Goal: Navigation & Orientation: Find specific page/section

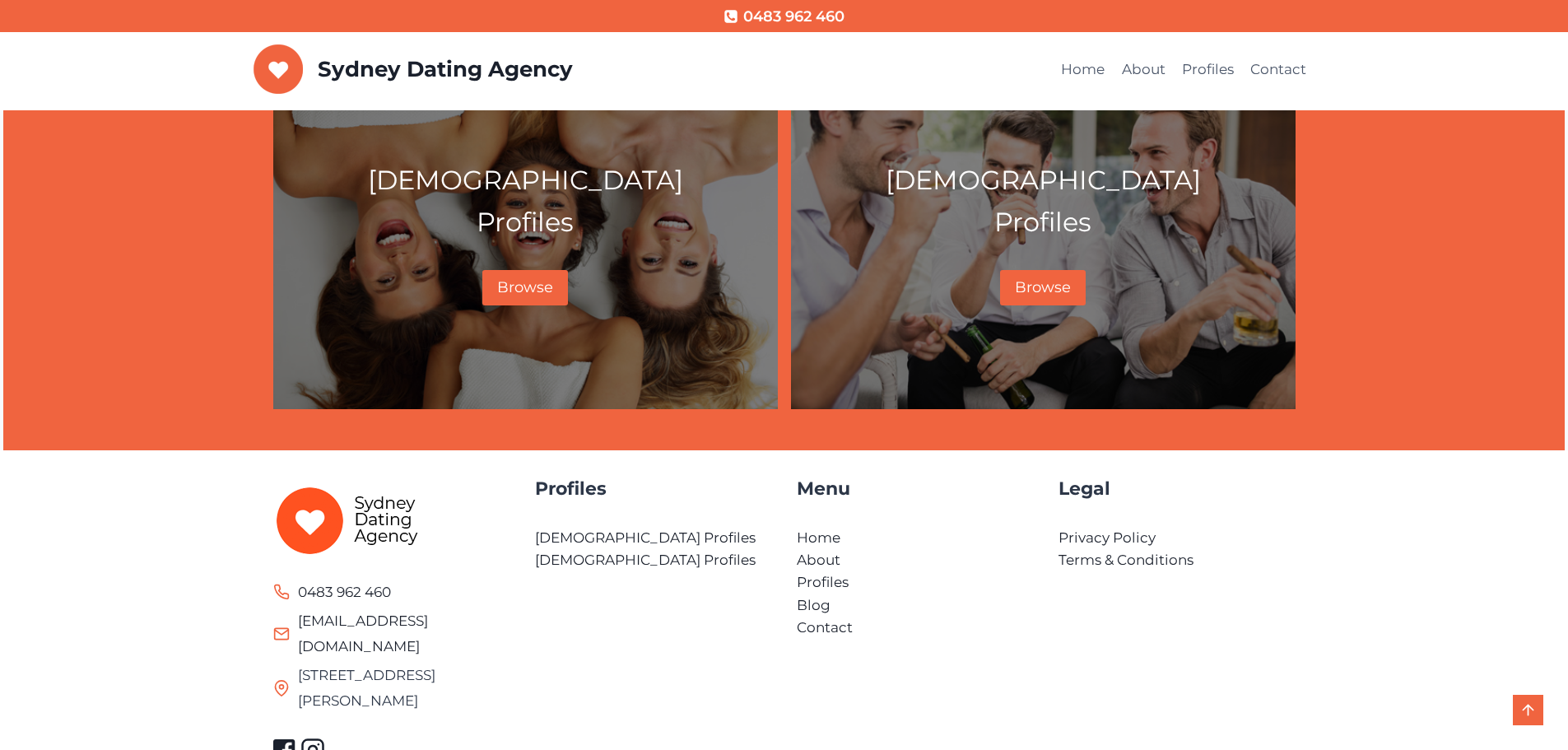
scroll to position [918, 0]
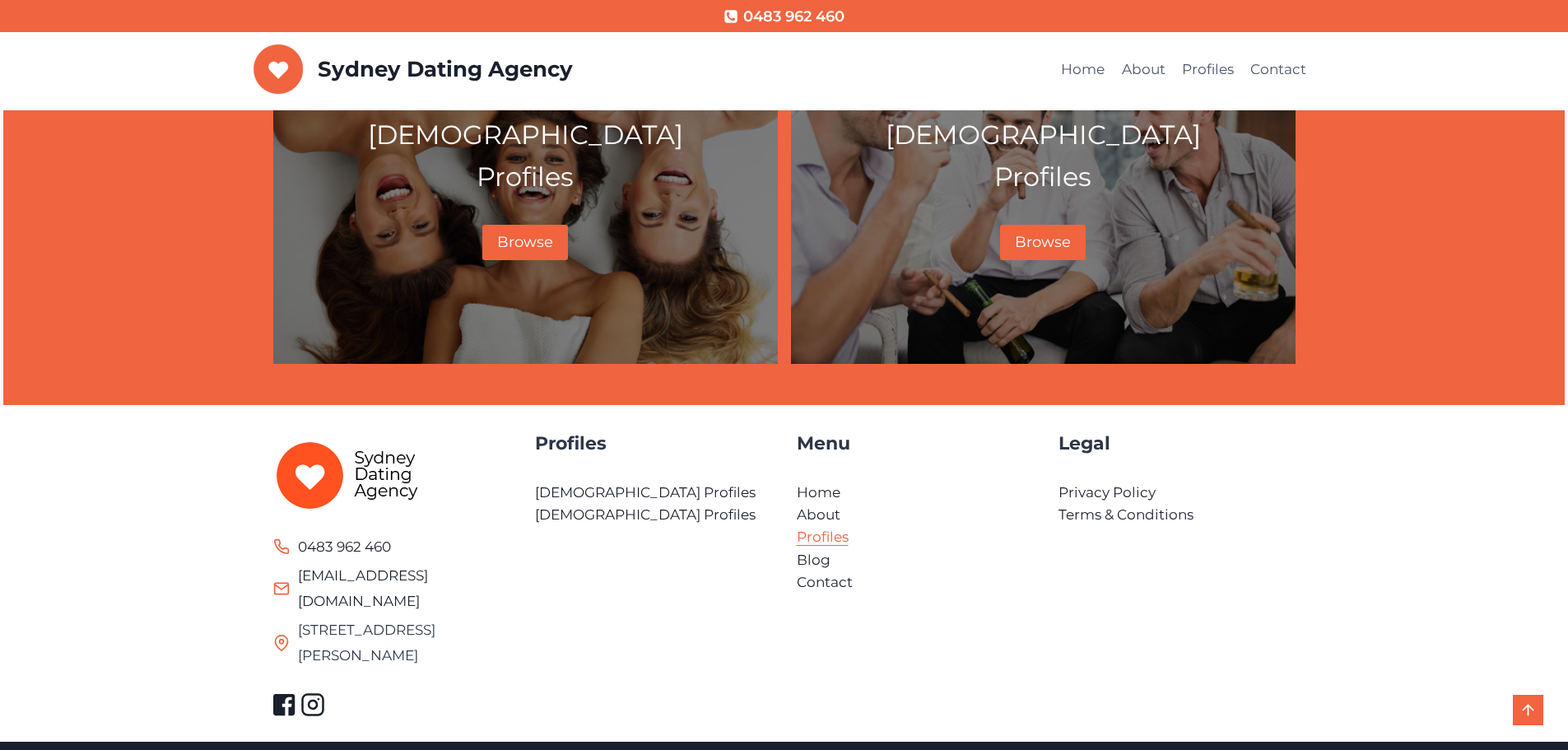
click at [827, 538] on link "Profiles" at bounding box center [822, 537] width 52 height 17
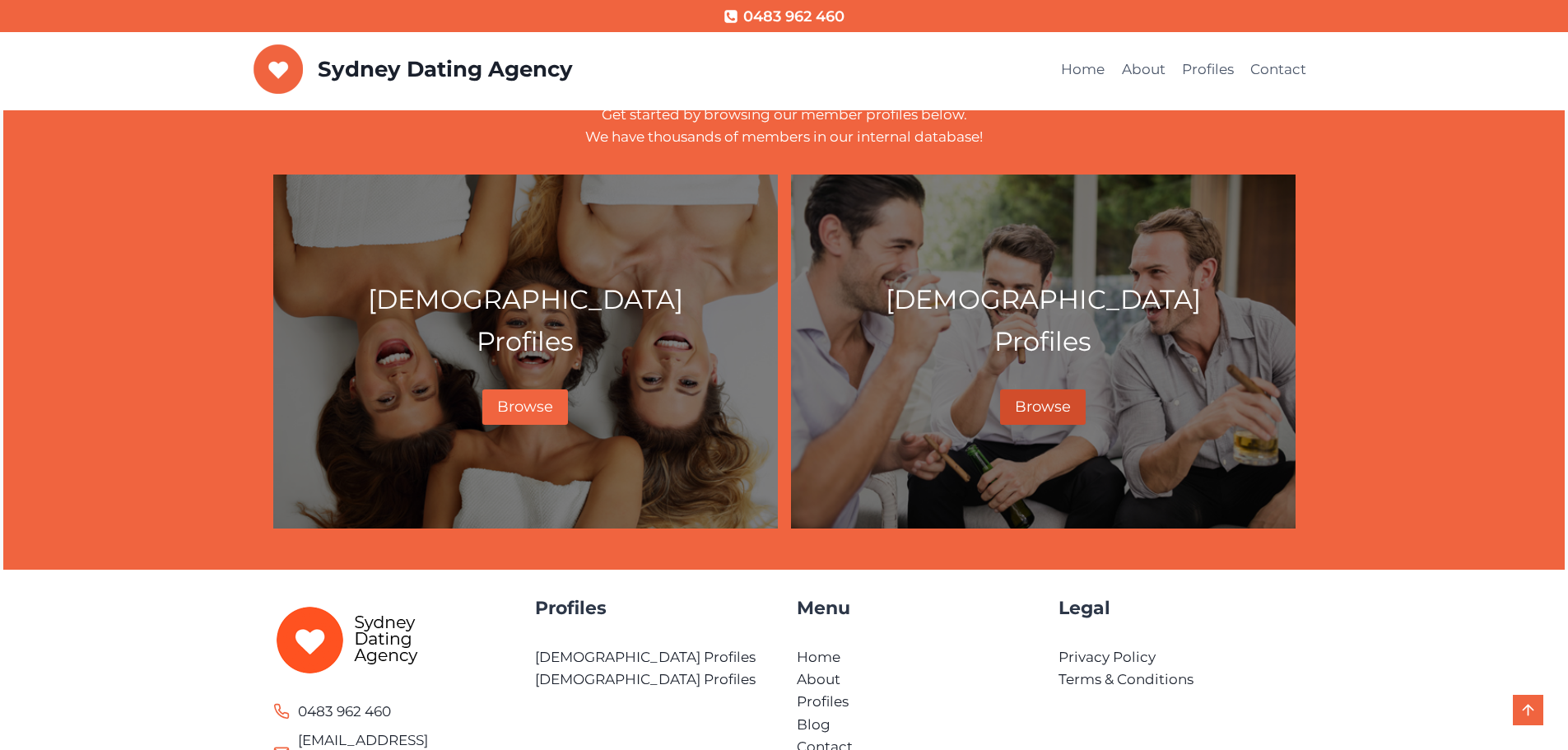
click at [1050, 403] on span "Browse" at bounding box center [1042, 406] width 56 height 18
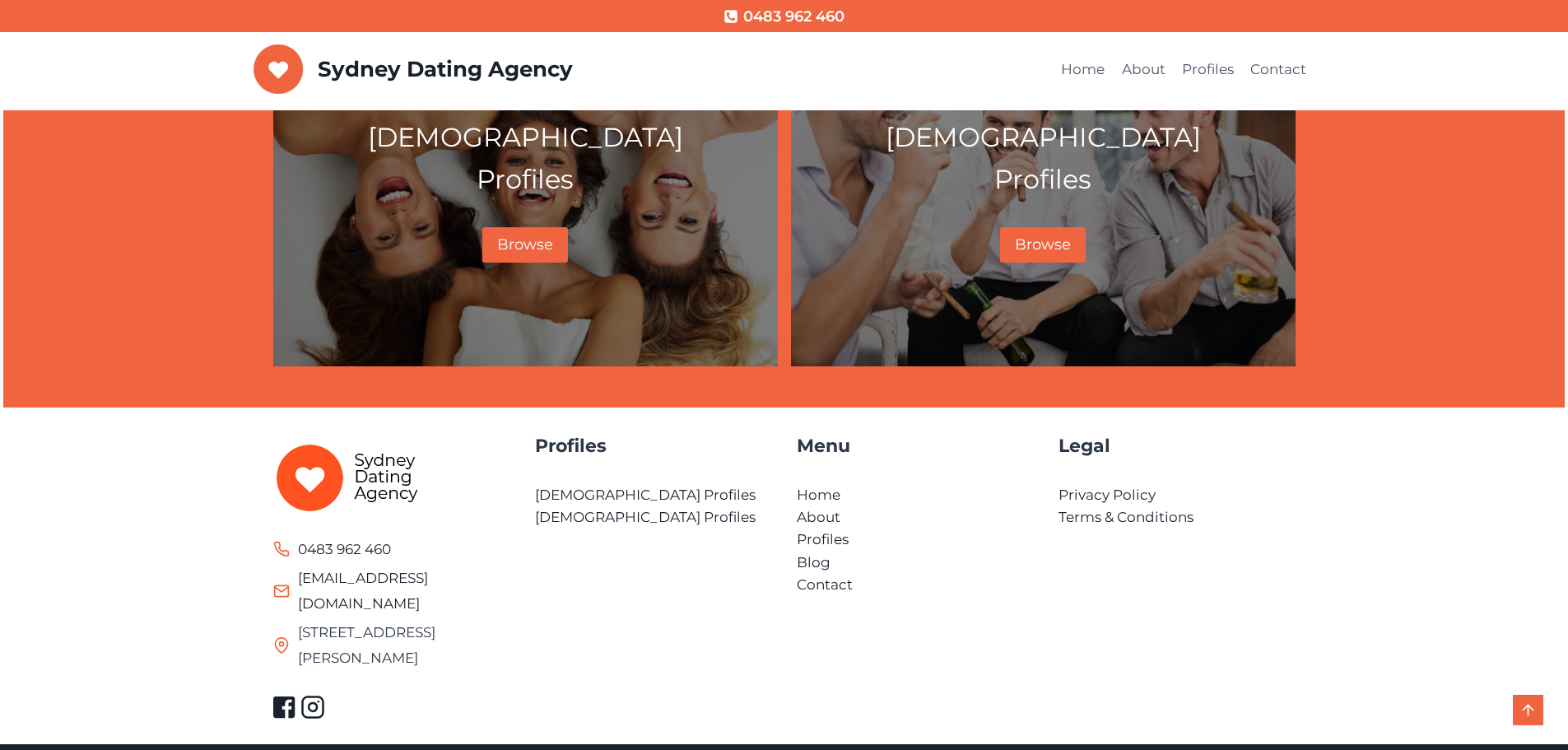
scroll to position [918, 0]
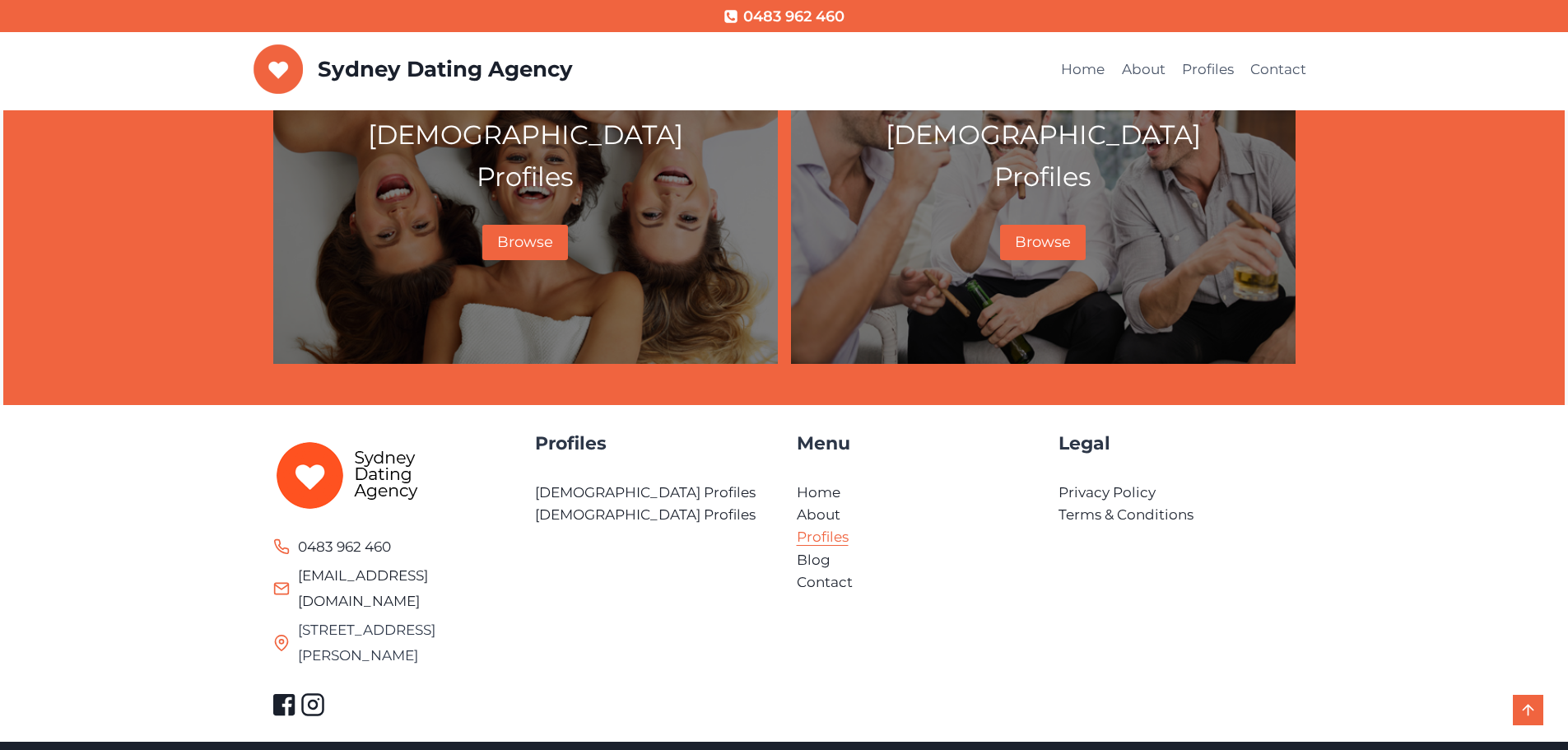
click at [823, 535] on link "Profiles" at bounding box center [822, 537] width 52 height 17
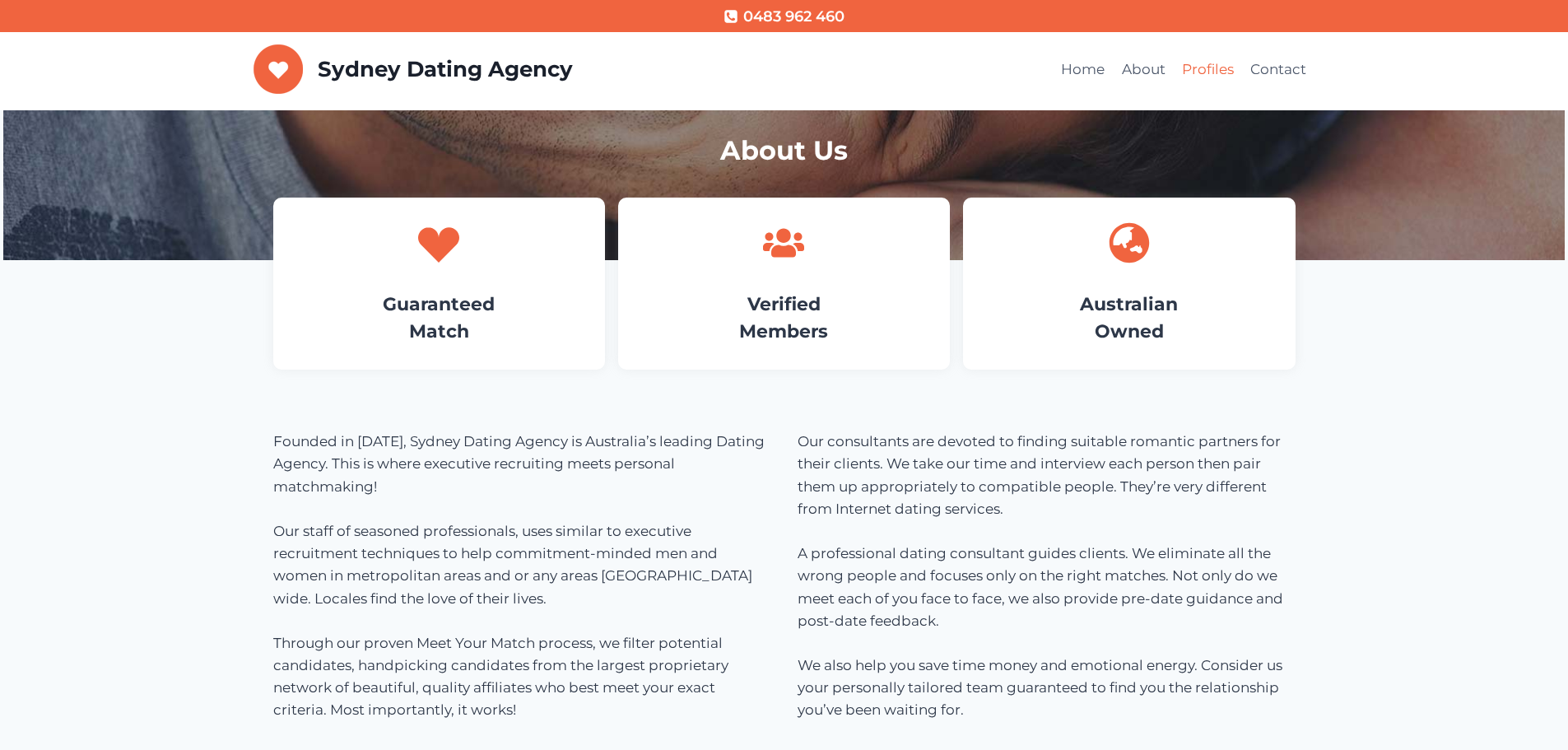
click at [1204, 66] on link "Profiles" at bounding box center [1208, 70] width 69 height 40
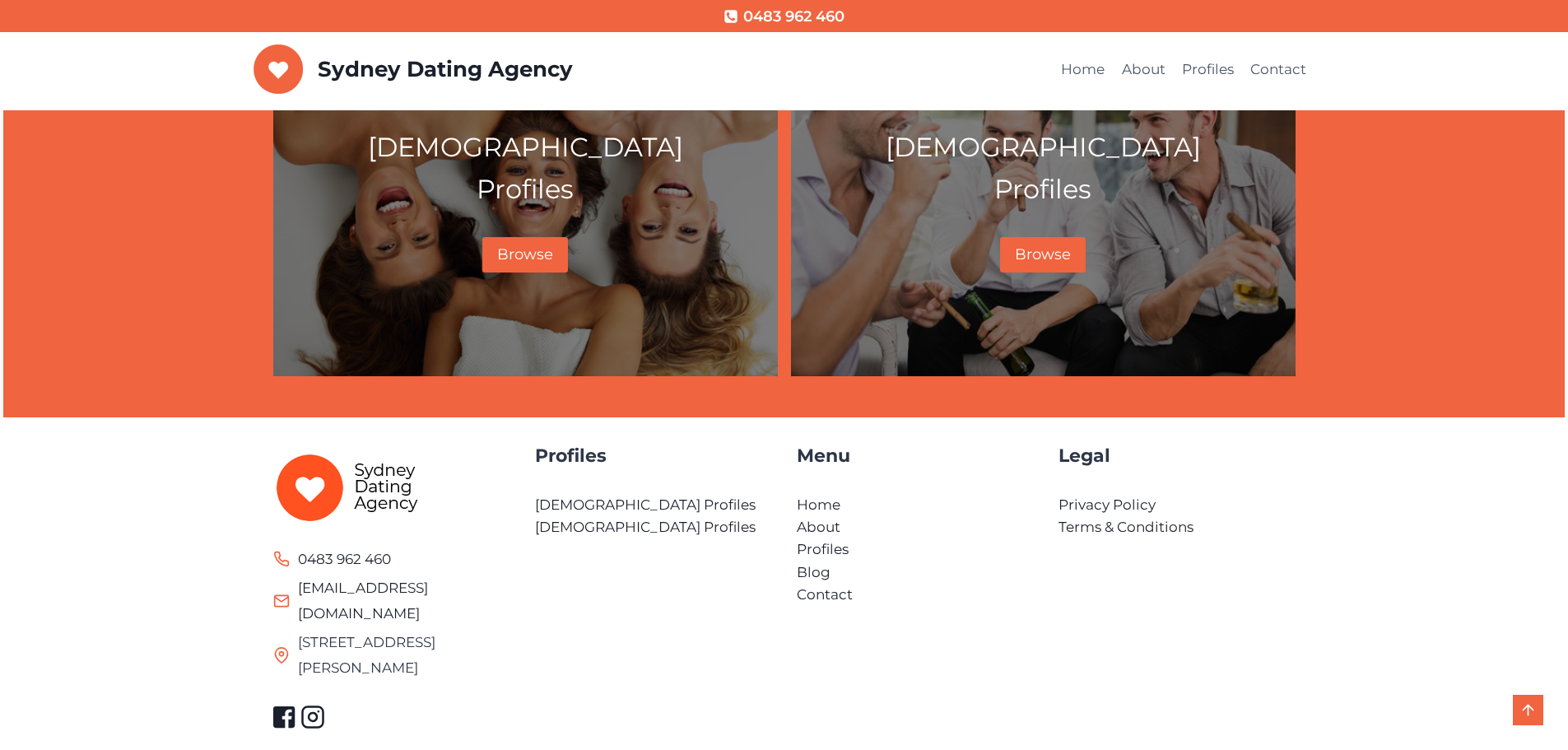
scroll to position [918, 0]
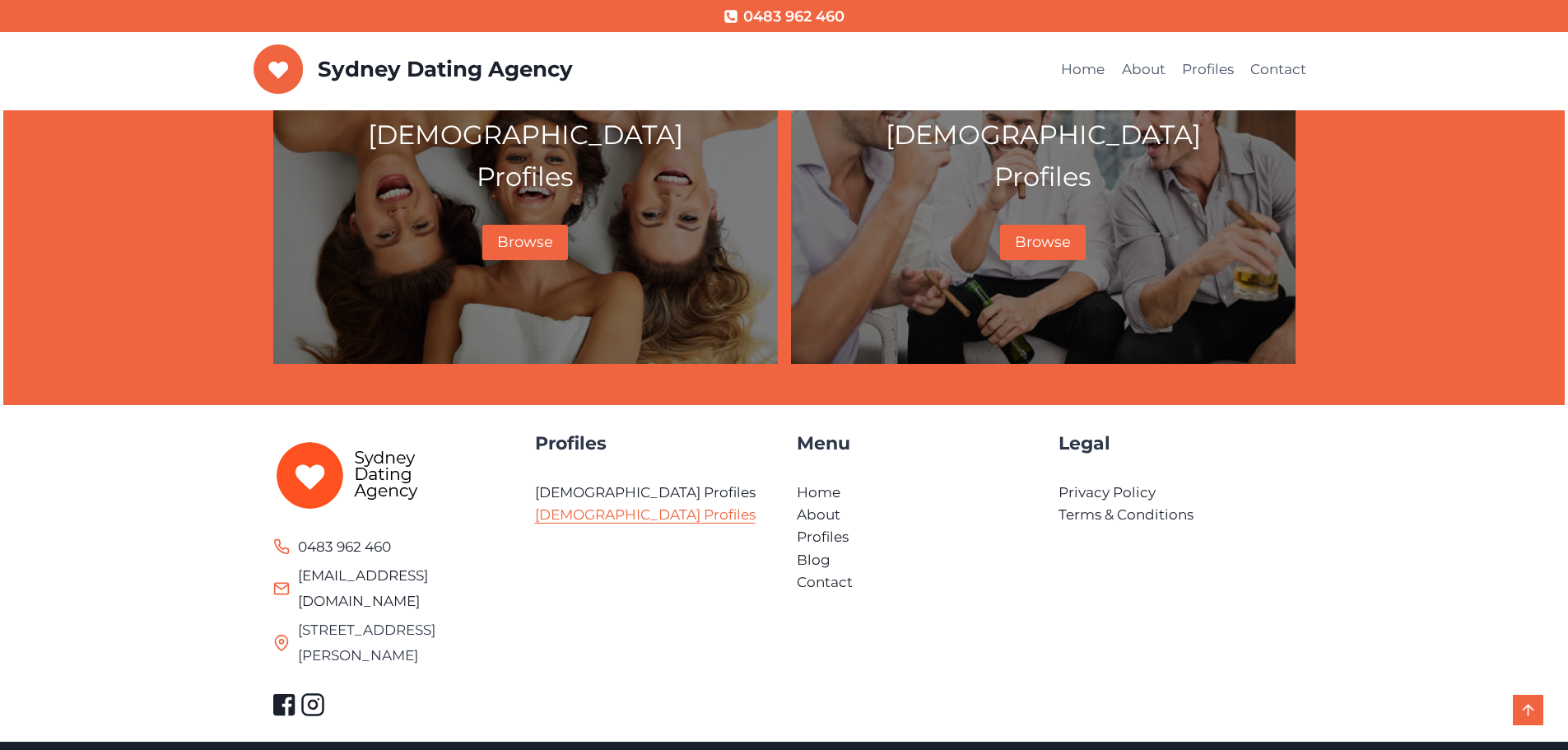
click at [555, 513] on link "[DEMOGRAPHIC_DATA] Profiles" at bounding box center [645, 514] width 221 height 17
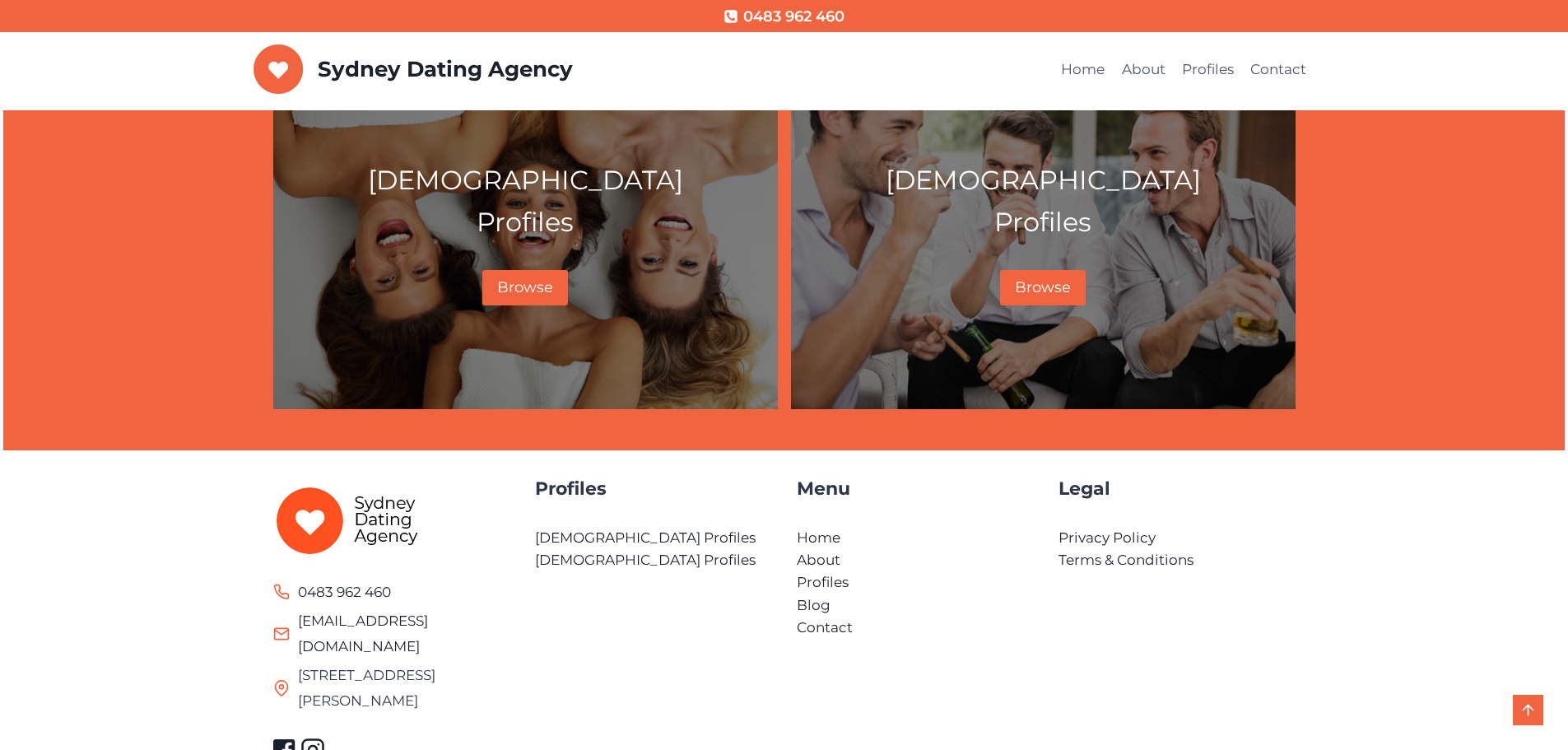
scroll to position [918, 0]
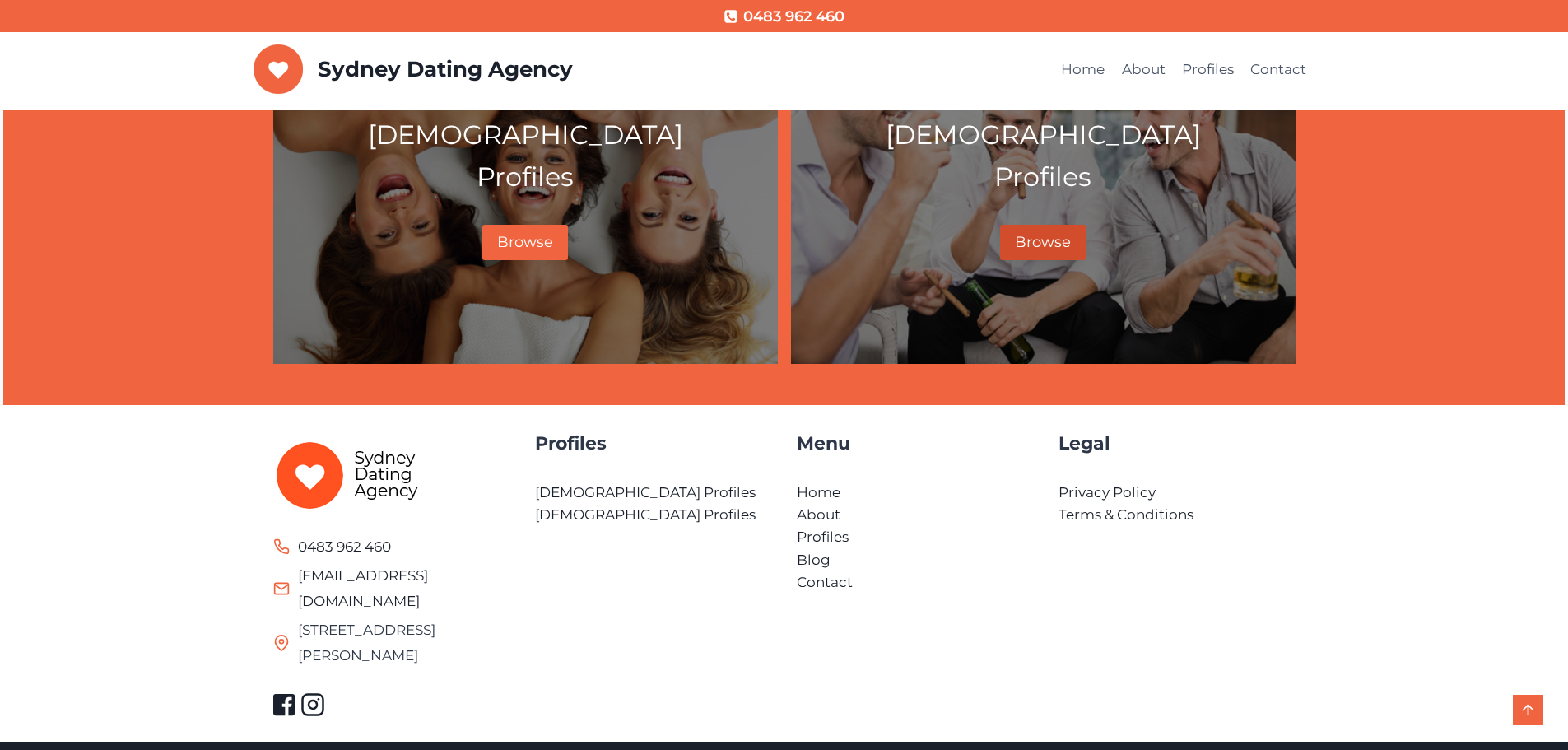
click at [1053, 242] on span "Browse" at bounding box center [1042, 242] width 56 height 18
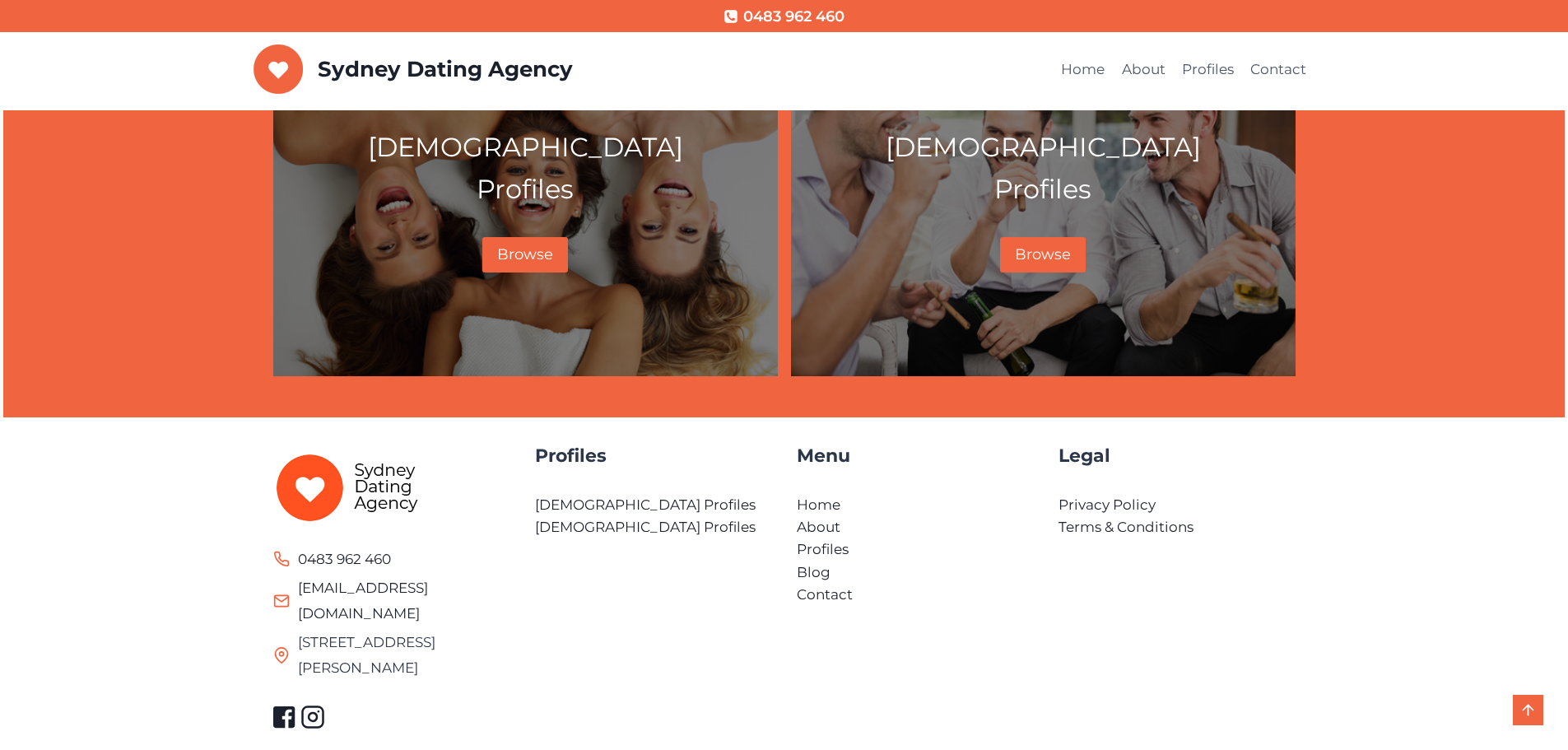
scroll to position [918, 0]
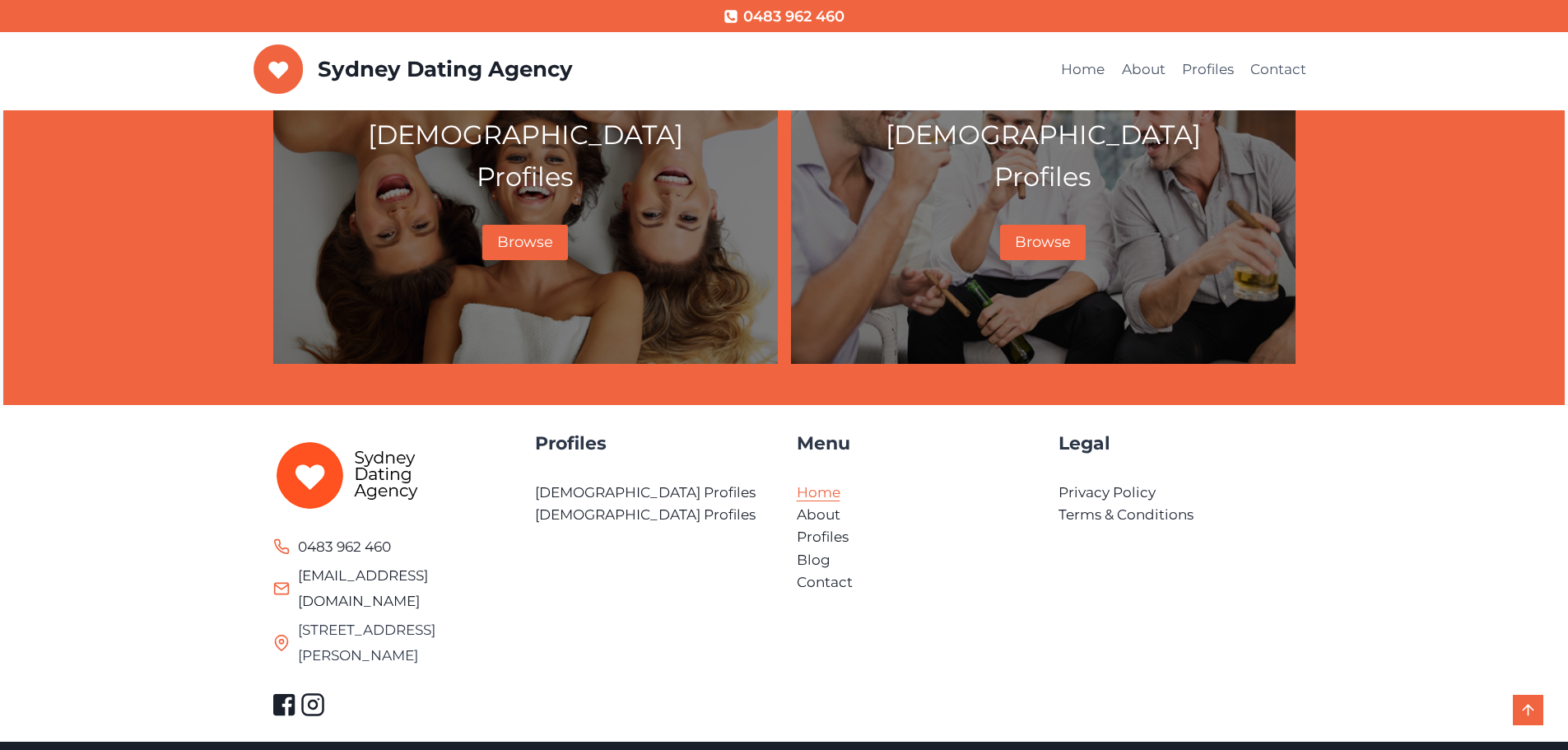
click at [825, 491] on link "Home" at bounding box center [818, 492] width 44 height 17
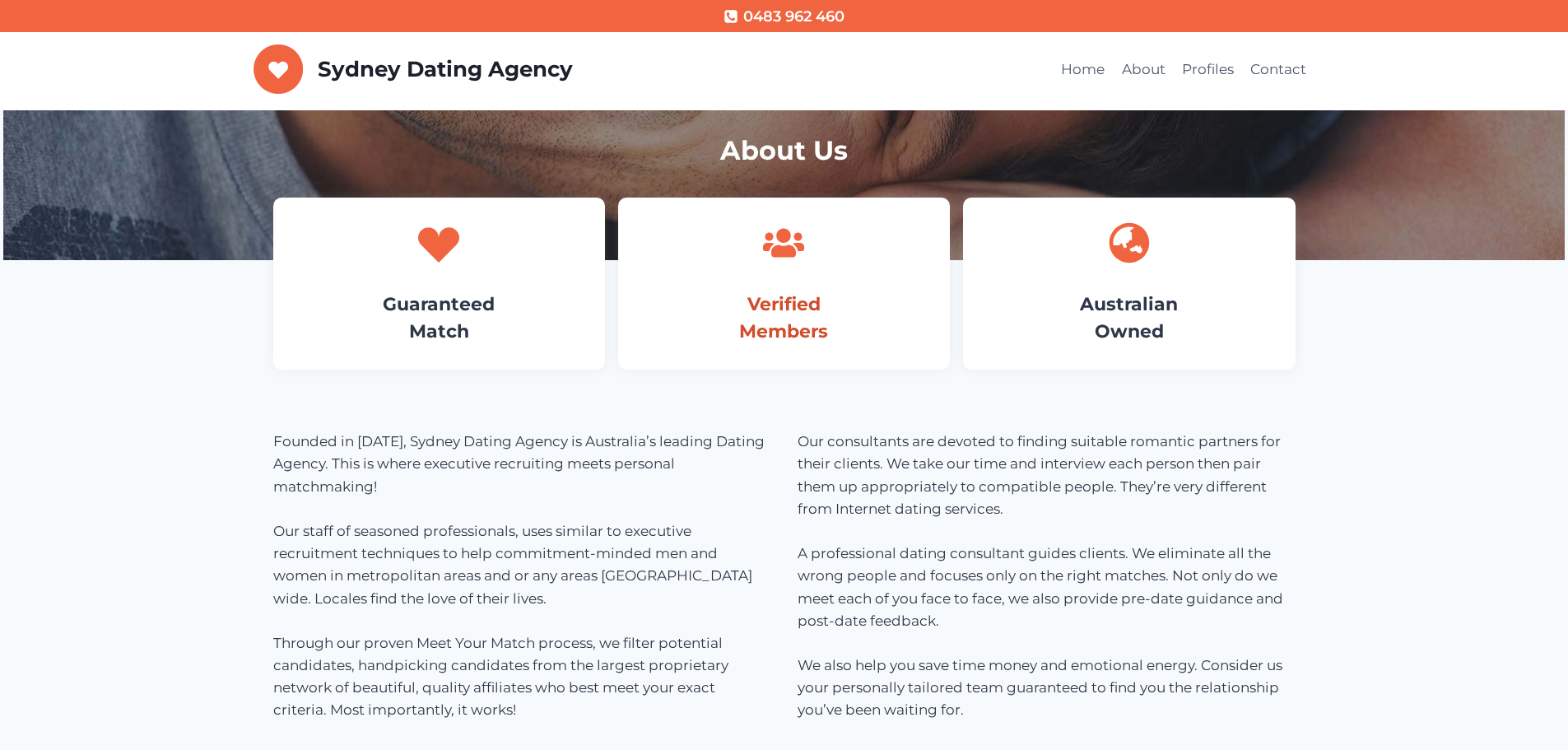
click at [769, 305] on link "Verified Members" at bounding box center [783, 318] width 89 height 50
click at [785, 306] on link "Verified Members" at bounding box center [783, 318] width 89 height 50
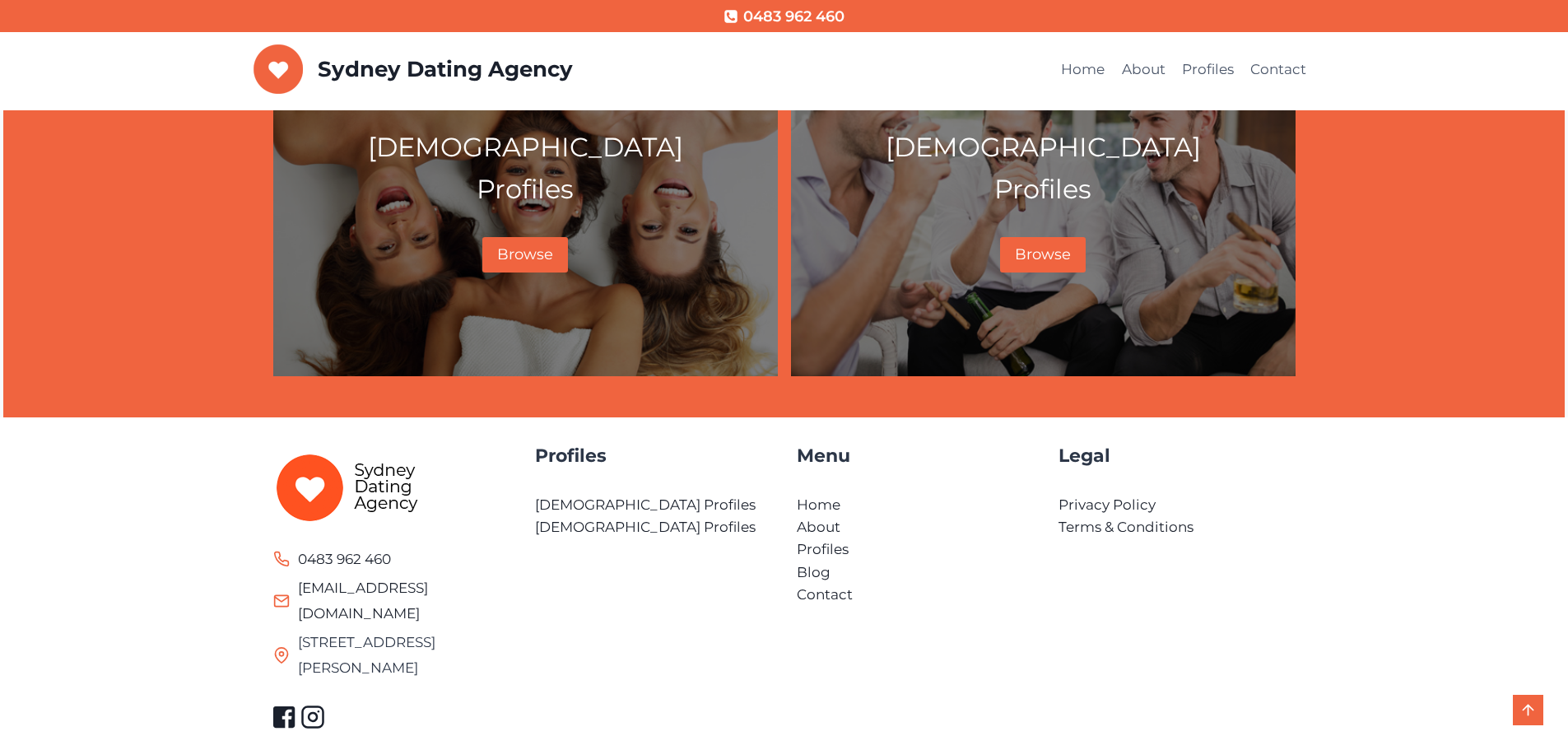
scroll to position [918, 0]
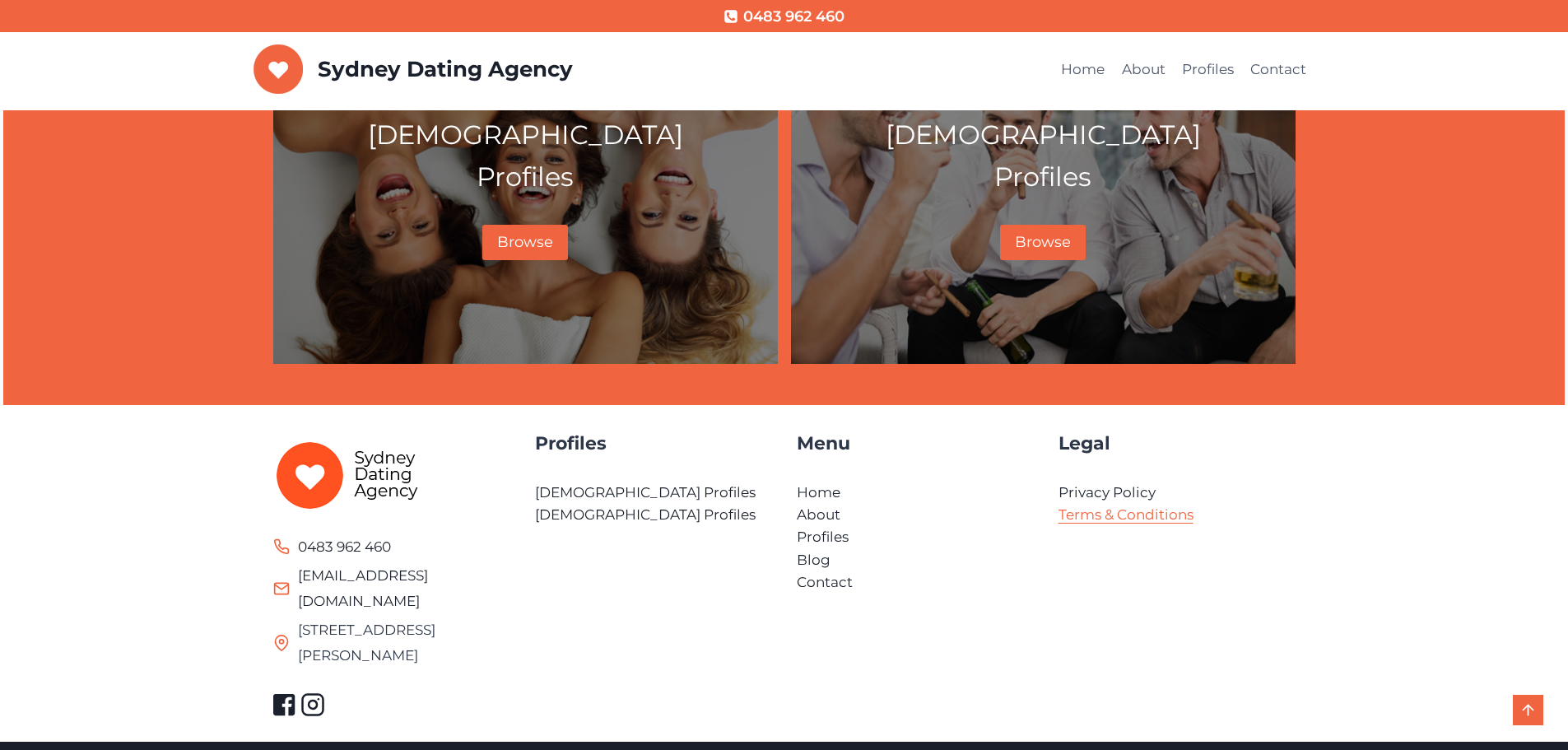
click at [1125, 515] on link "Terms & Conditions" at bounding box center [1126, 514] width 135 height 17
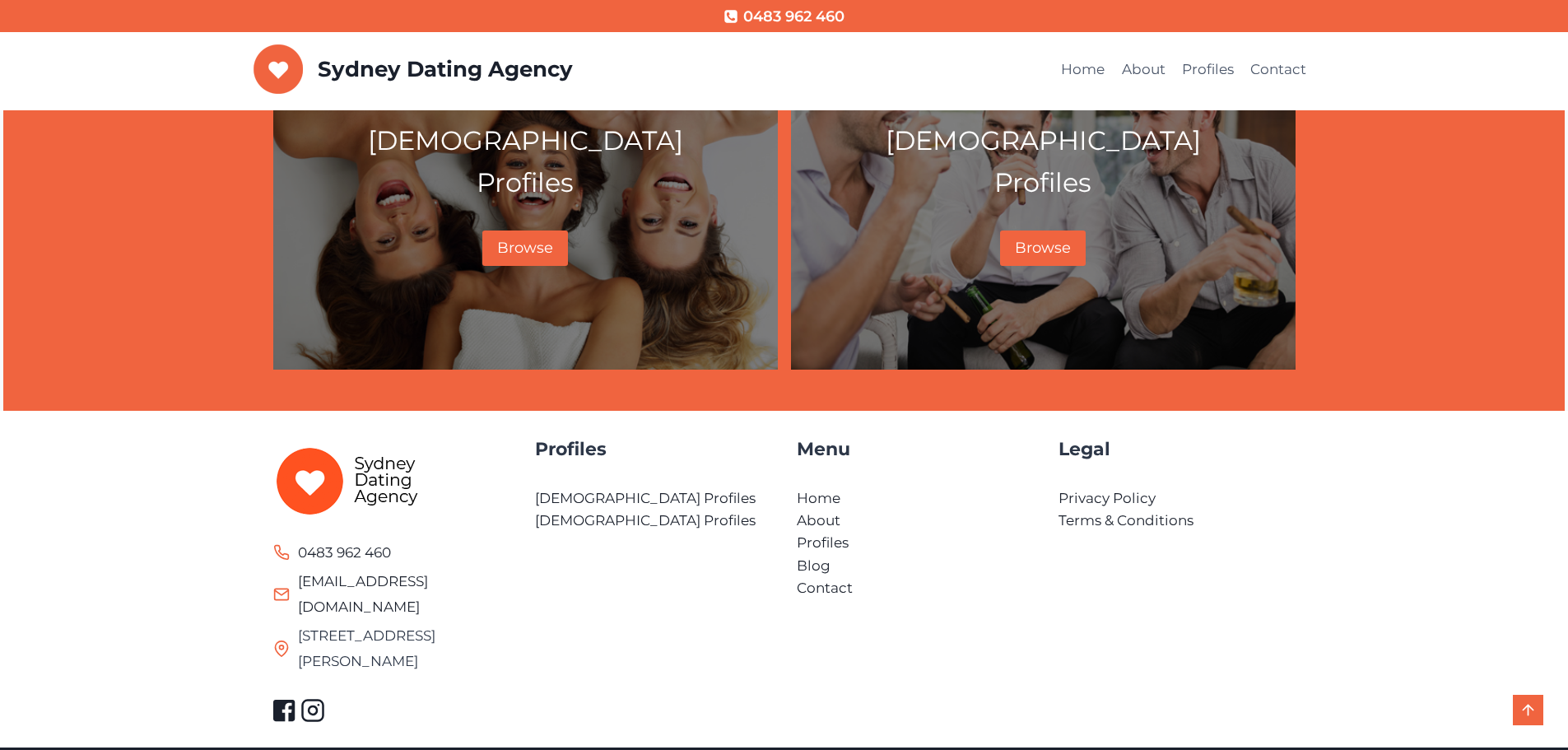
scroll to position [918, 0]
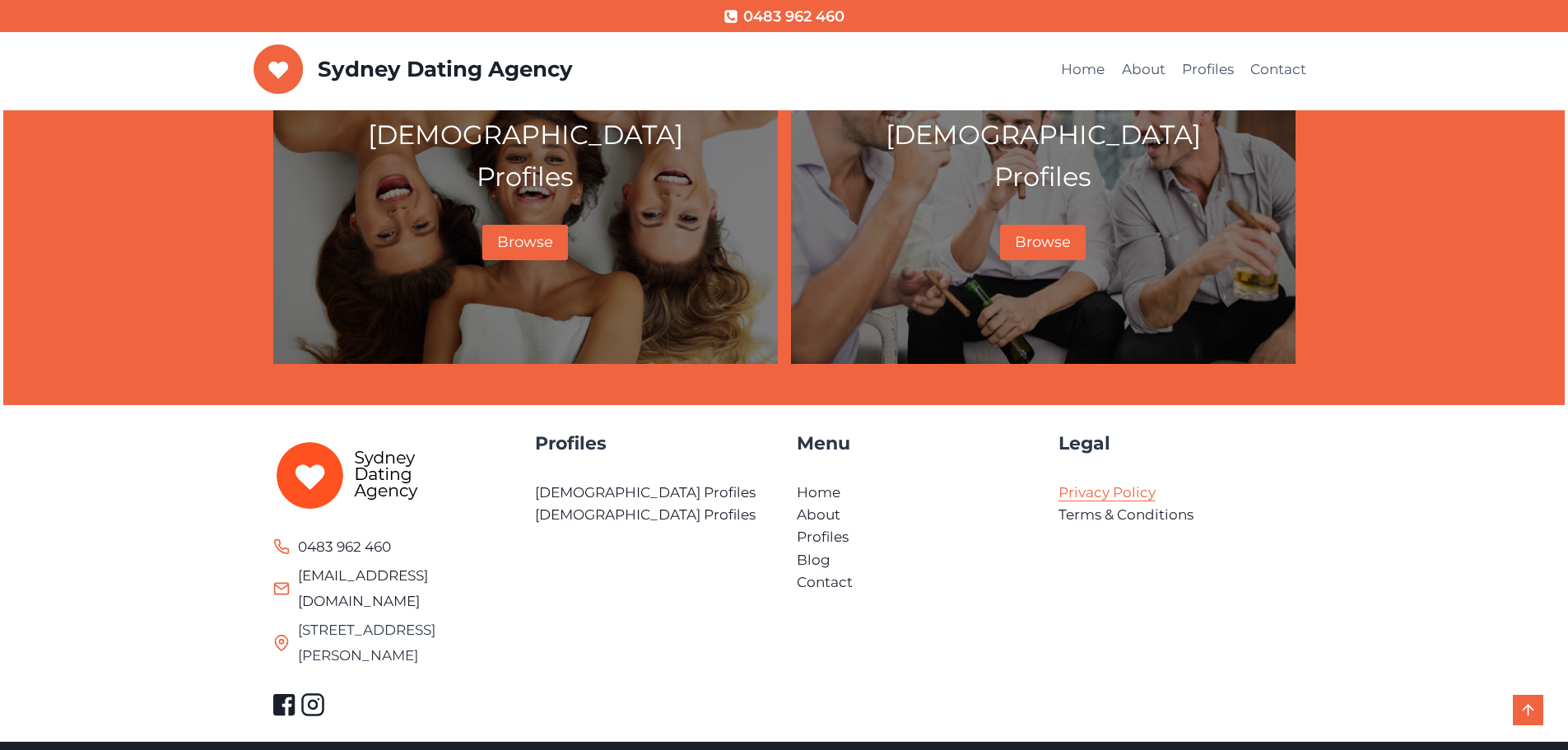
click at [1102, 490] on link "Privacy Policy" at bounding box center [1107, 492] width 98 height 17
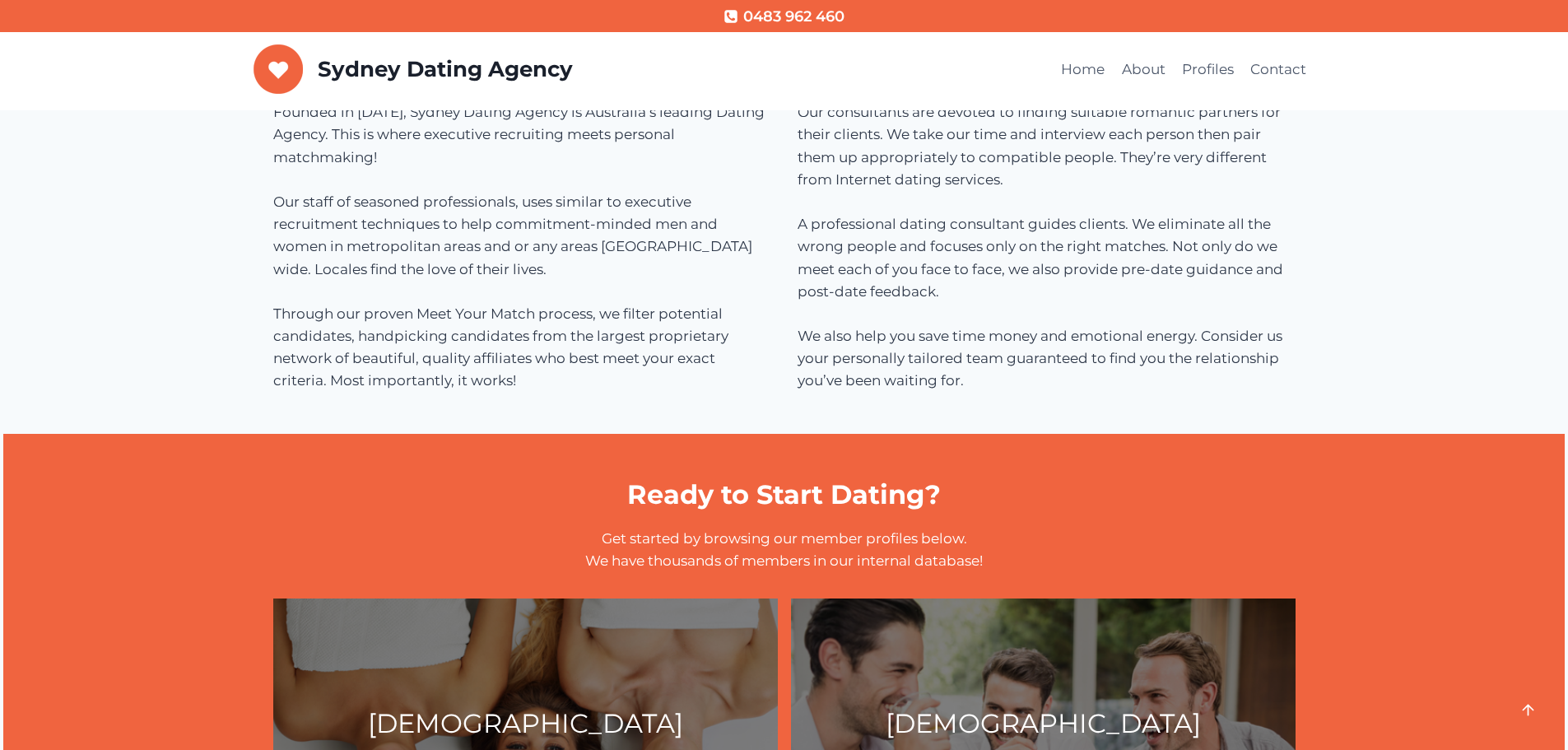
scroll to position [741, 0]
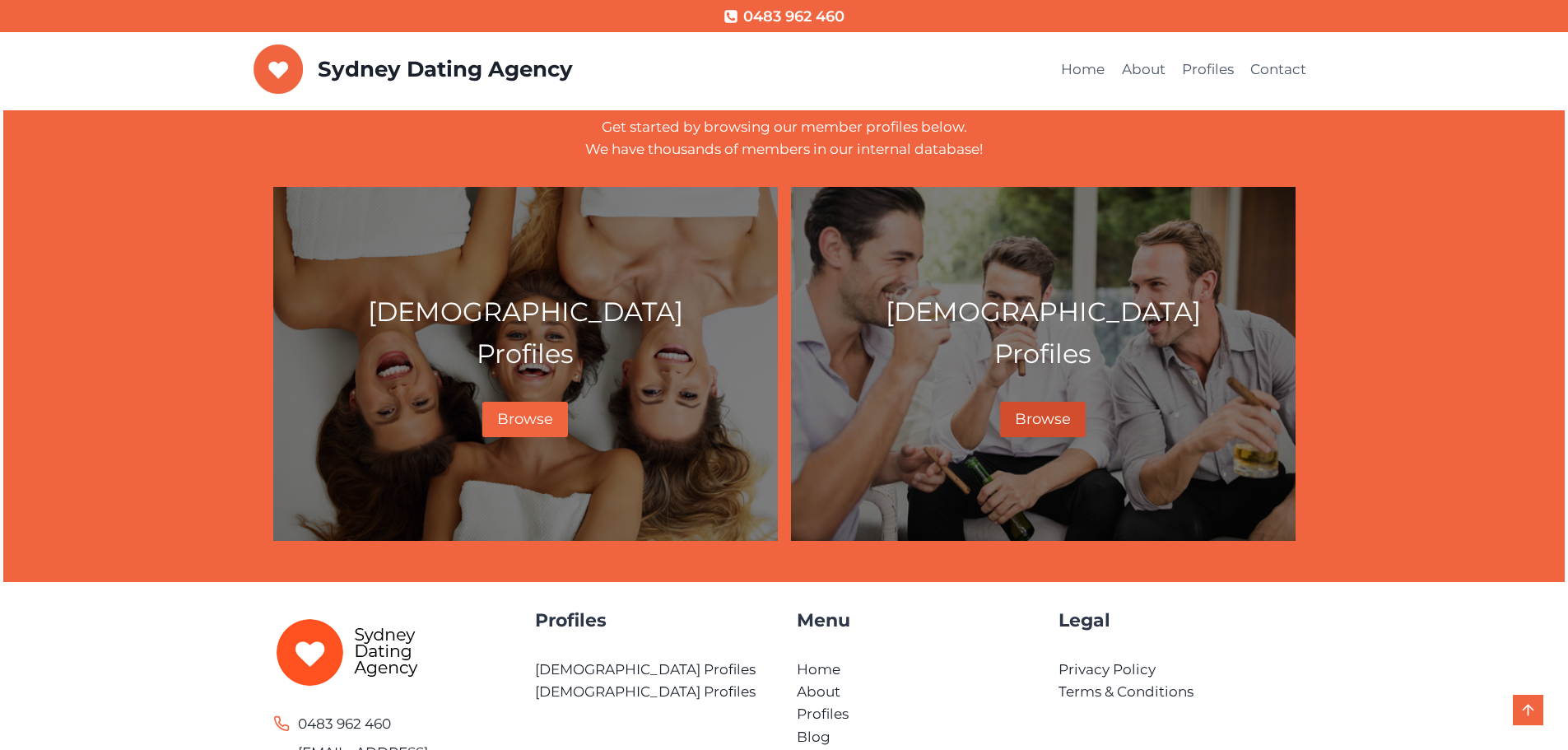
click at [1050, 411] on span "Browse" at bounding box center [1042, 419] width 56 height 18
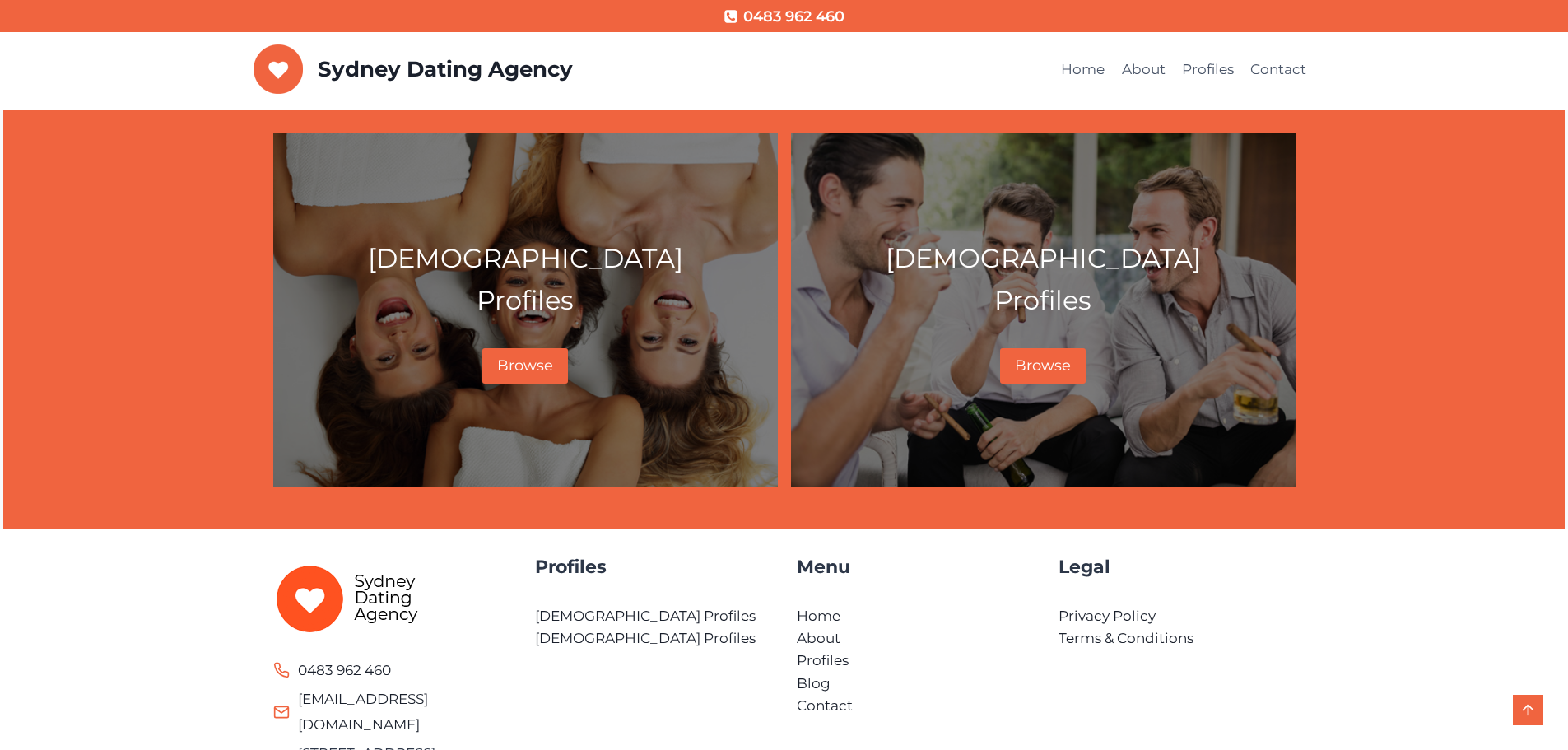
scroll to position [824, 0]
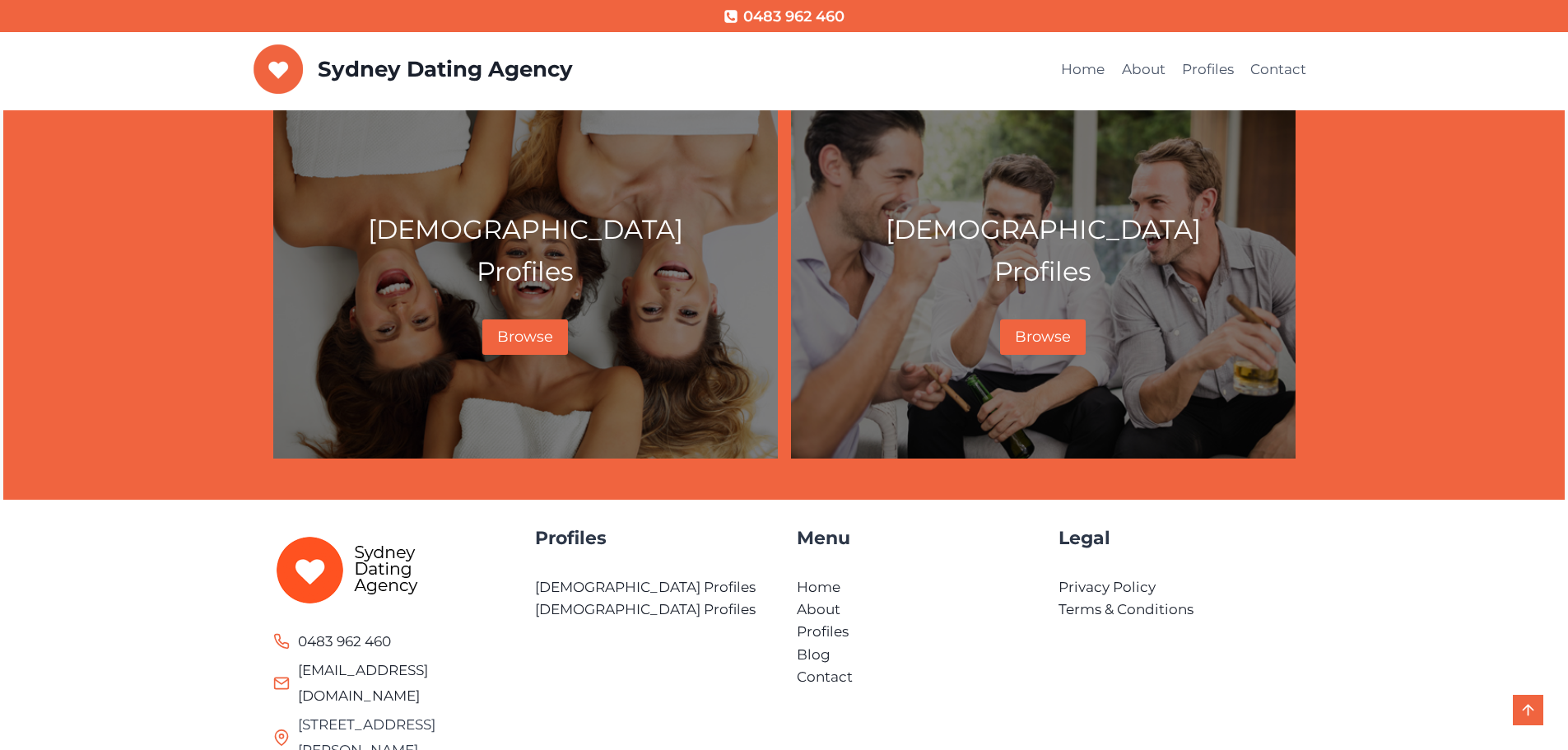
click at [1032, 230] on p "[DEMOGRAPHIC_DATA] Profiles" at bounding box center [1042, 250] width 477 height 84
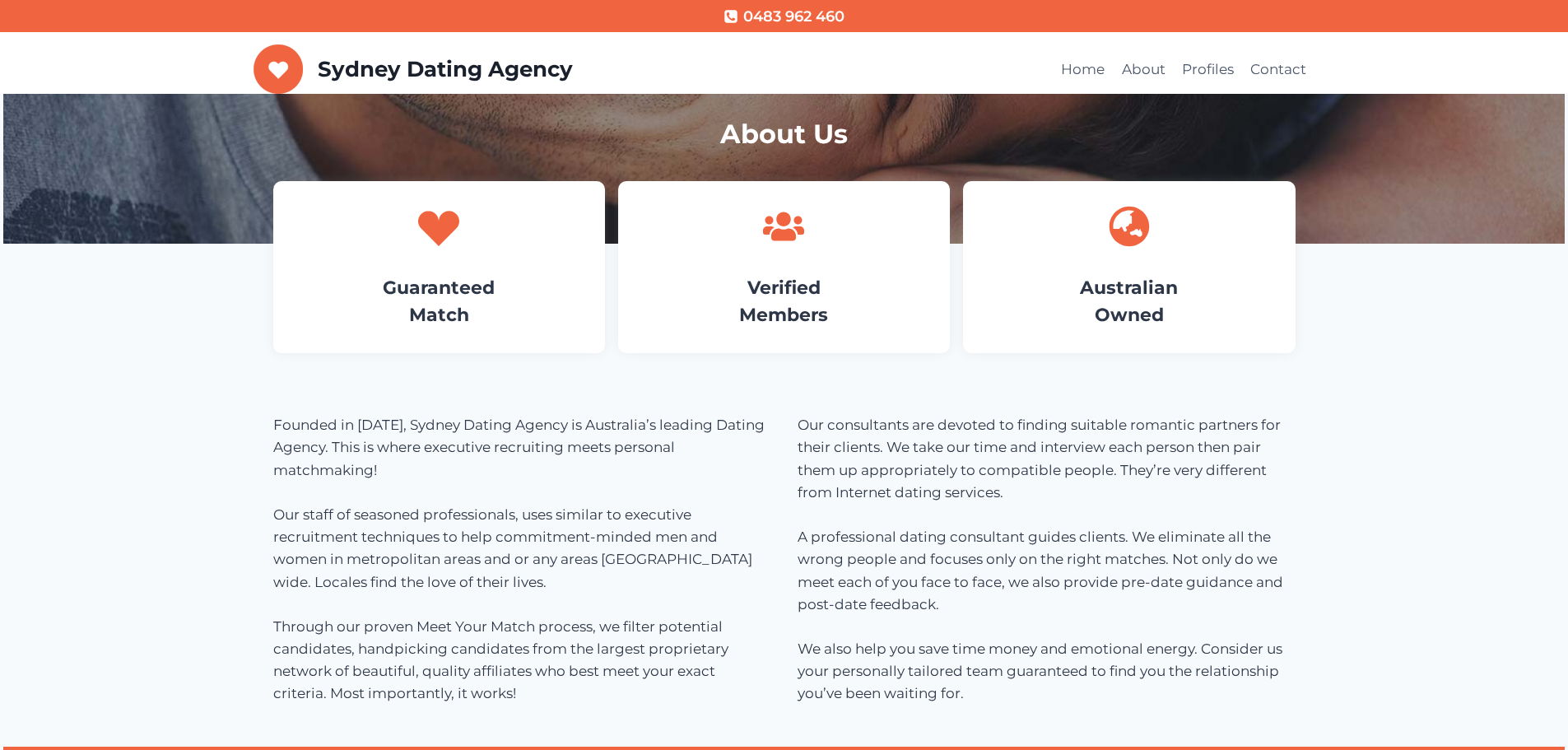
scroll to position [0, 0]
